Goal: Transaction & Acquisition: Purchase product/service

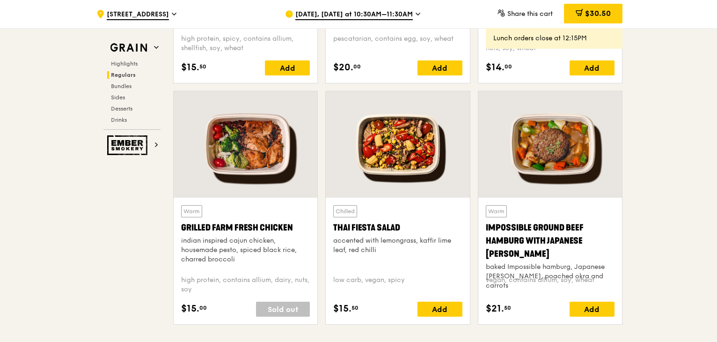
scroll to position [1030, 0]
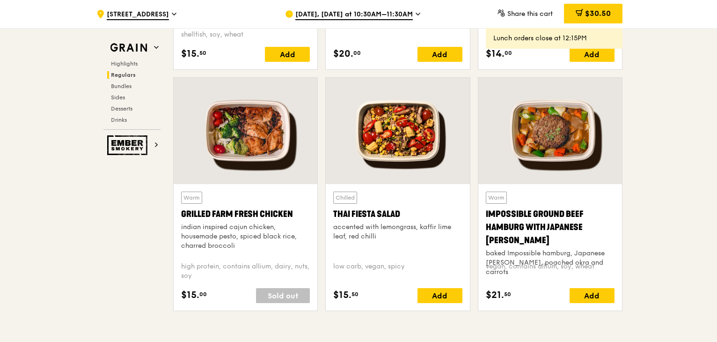
drag, startPoint x: 692, startPoint y: 121, endPoint x: 680, endPoint y: 140, distance: 23.1
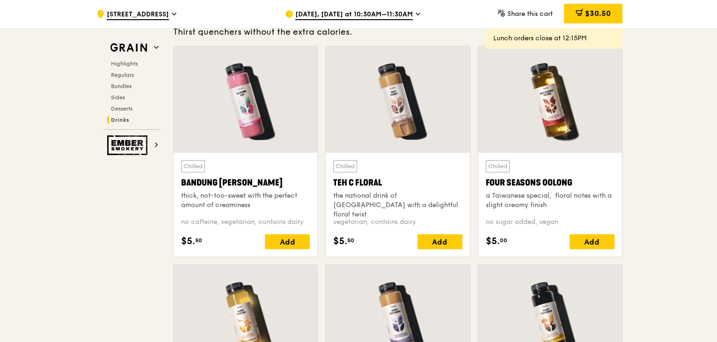
scroll to position [3324, 0]
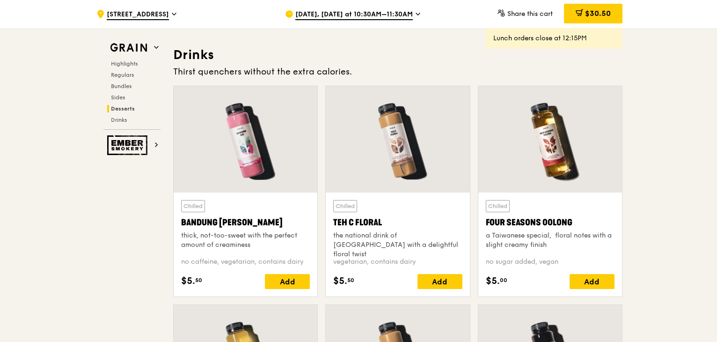
scroll to position [3277, 0]
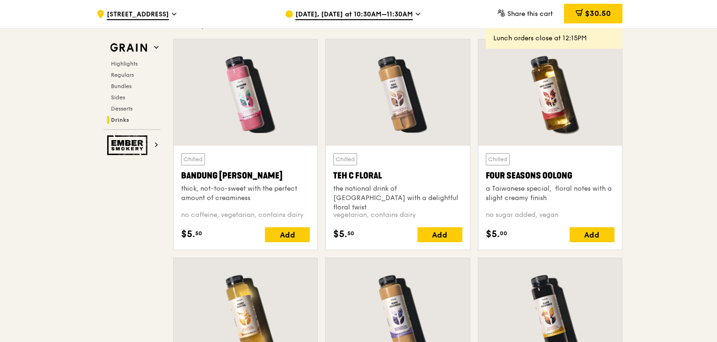
drag, startPoint x: 126, startPoint y: 212, endPoint x: 140, endPoint y: 206, distance: 14.3
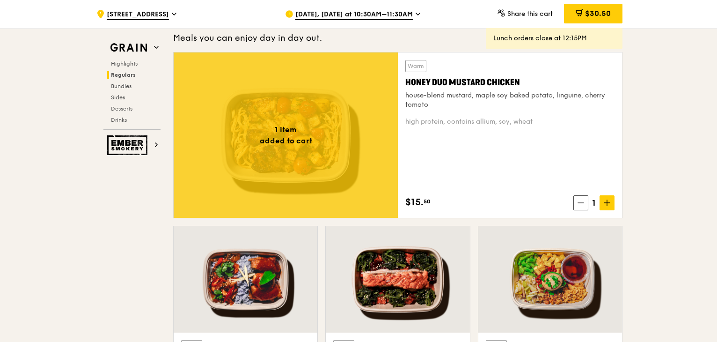
scroll to position [609, 0]
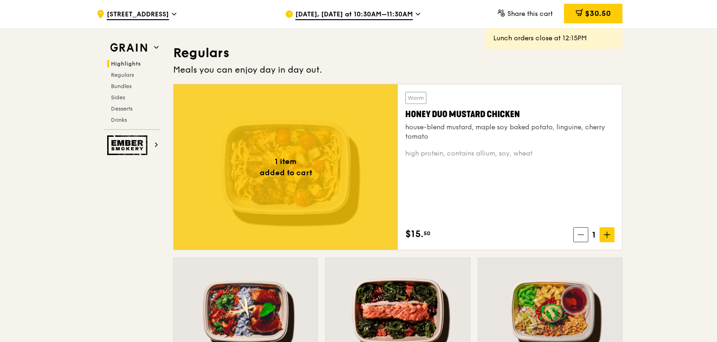
drag, startPoint x: 641, startPoint y: 192, endPoint x: 641, endPoint y: 202, distance: 9.8
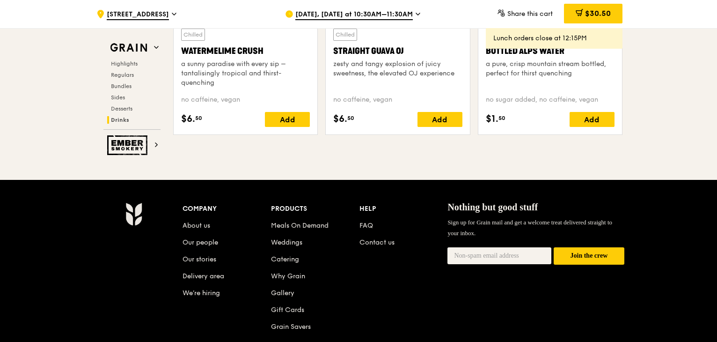
scroll to position [3699, 0]
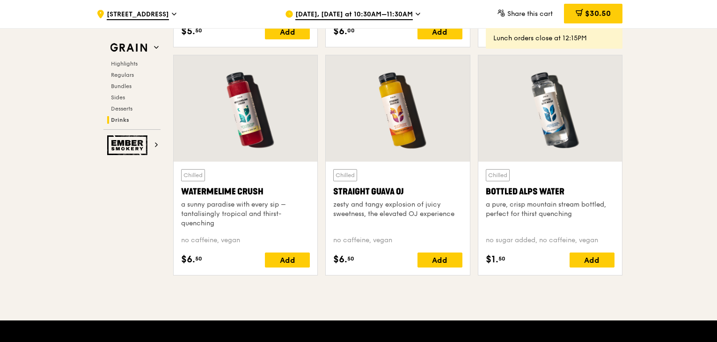
drag, startPoint x: 573, startPoint y: 183, endPoint x: 487, endPoint y: 191, distance: 86.1
click at [487, 191] on div "Bottled Alps Water" at bounding box center [550, 191] width 129 height 13
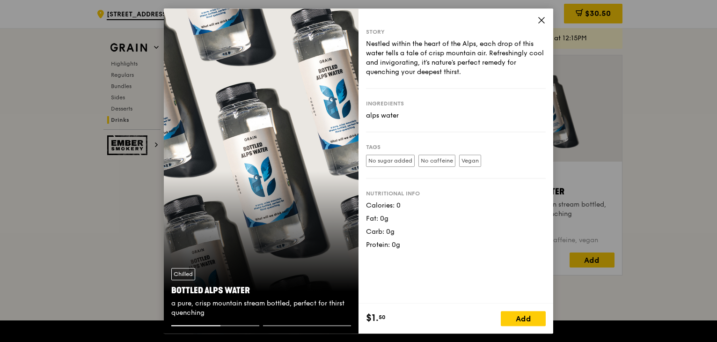
copy div "Bottled Alps Water"
click at [542, 22] on icon at bounding box center [541, 20] width 8 height 8
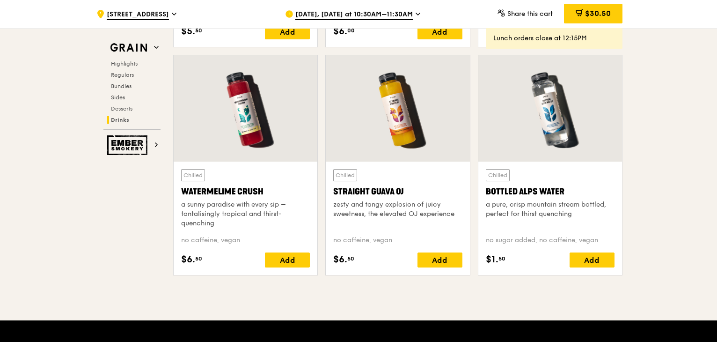
drag, startPoint x: 573, startPoint y: 186, endPoint x: 487, endPoint y: 192, distance: 86.4
click at [487, 192] on div "Bottled Alps Water" at bounding box center [550, 191] width 129 height 13
